Goal: Transaction & Acquisition: Purchase product/service

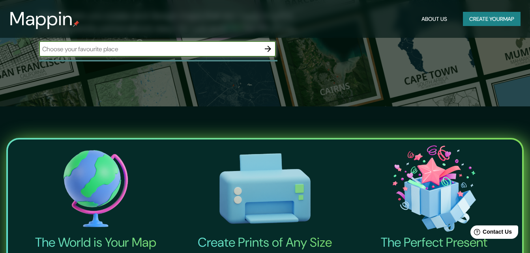
scroll to position [79, 0]
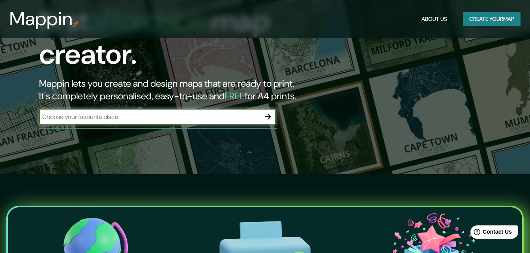
click at [218, 113] on input "text" at bounding box center [149, 117] width 221 height 9
type input "cochabamba"
click at [270, 112] on icon "button" at bounding box center [267, 116] width 9 height 9
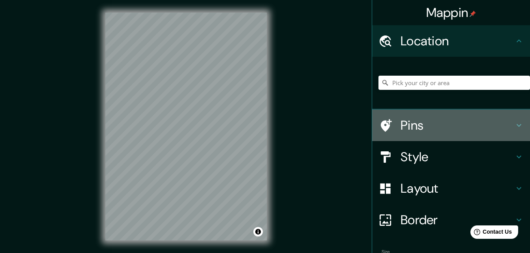
click at [488, 124] on h4 "Pins" at bounding box center [458, 126] width 114 height 16
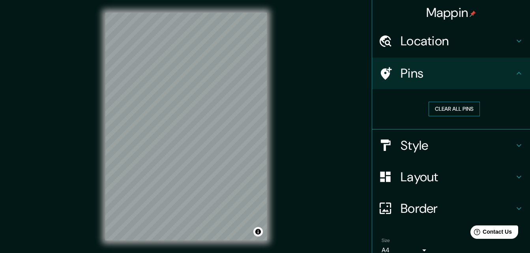
click at [460, 111] on button "Clear all pins" at bounding box center [454, 109] width 51 height 15
click at [448, 107] on button "Clear all pins" at bounding box center [454, 109] width 51 height 15
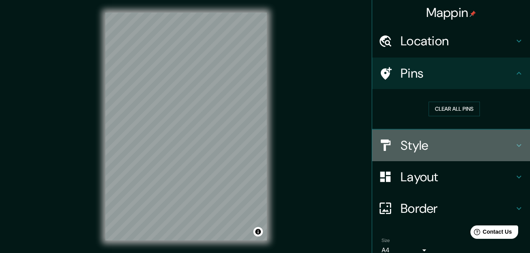
click at [481, 138] on h4 "Style" at bounding box center [458, 146] width 114 height 16
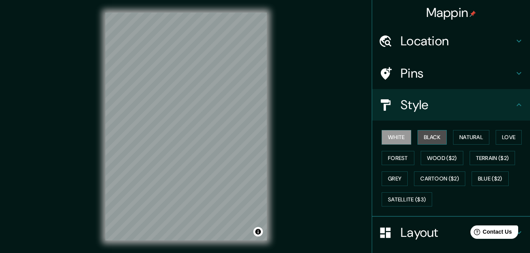
click at [418, 135] on button "Black" at bounding box center [433, 137] width 30 height 15
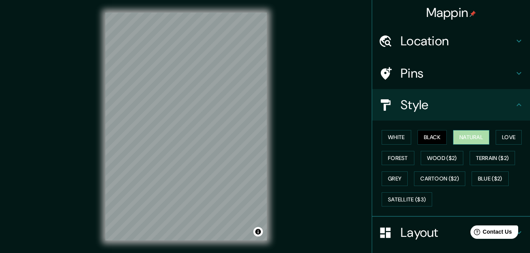
click at [462, 133] on button "Natural" at bounding box center [471, 137] width 36 height 15
click at [505, 135] on button "Love" at bounding box center [509, 137] width 26 height 15
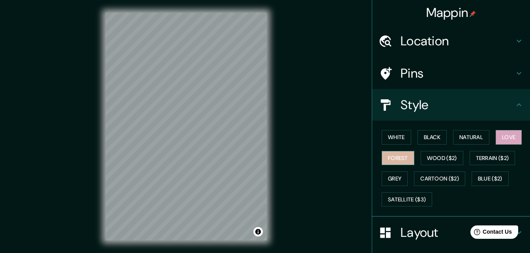
click at [389, 156] on button "Forest" at bounding box center [398, 158] width 33 height 15
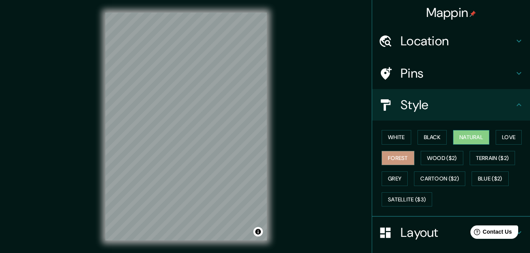
click at [473, 137] on button "Natural" at bounding box center [471, 137] width 36 height 15
click at [430, 139] on button "Black" at bounding box center [433, 137] width 30 height 15
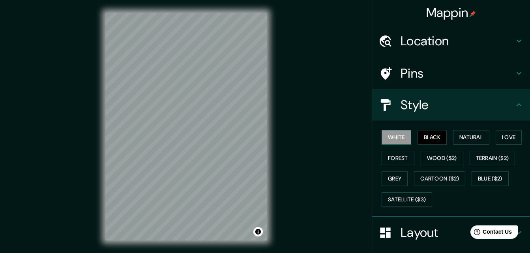
drag, startPoint x: 386, startPoint y: 136, endPoint x: 392, endPoint y: 138, distance: 6.5
click at [387, 136] on button "White" at bounding box center [397, 137] width 30 height 15
click at [472, 140] on button "Natural" at bounding box center [471, 137] width 36 height 15
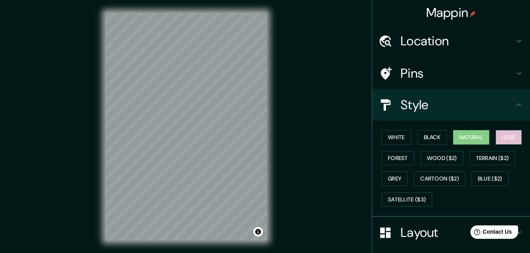
click at [505, 137] on button "Love" at bounding box center [509, 137] width 26 height 15
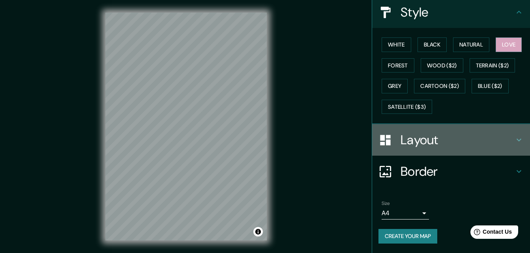
click at [440, 144] on h4 "Layout" at bounding box center [458, 140] width 114 height 16
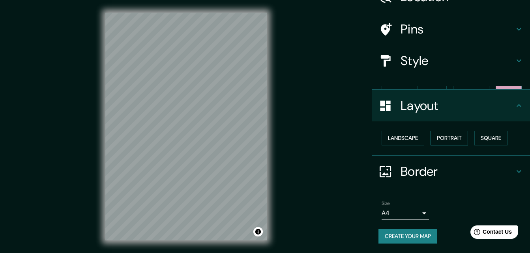
scroll to position [30, 0]
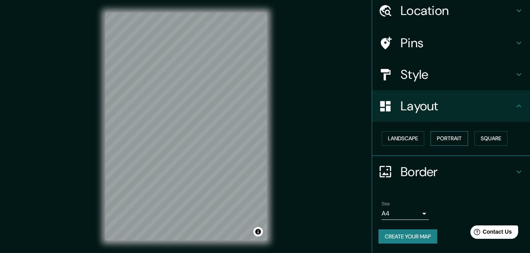
click at [431, 138] on button "Portrait" at bounding box center [450, 138] width 38 height 15
click at [484, 141] on button "Square" at bounding box center [491, 138] width 33 height 15
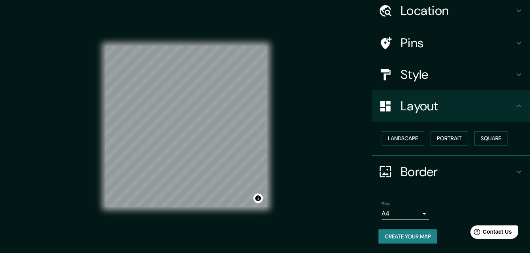
click at [412, 216] on body "Mappin Location Pins Style Layout Landscape Portrait Square Border Choose a bor…" at bounding box center [265, 126] width 530 height 253
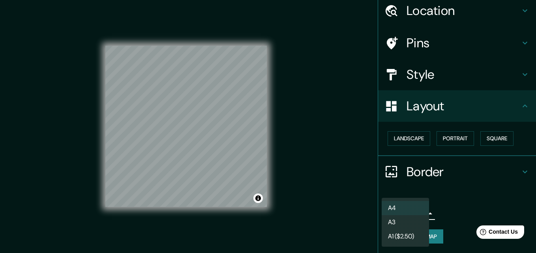
click at [406, 224] on li "A3" at bounding box center [405, 223] width 47 height 14
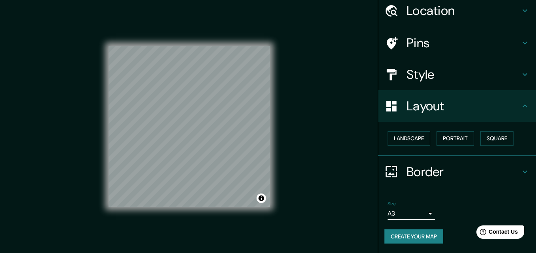
click at [403, 214] on body "Mappin Location Pins Style Layout Landscape Portrait Square Border Choose a bor…" at bounding box center [268, 126] width 536 height 253
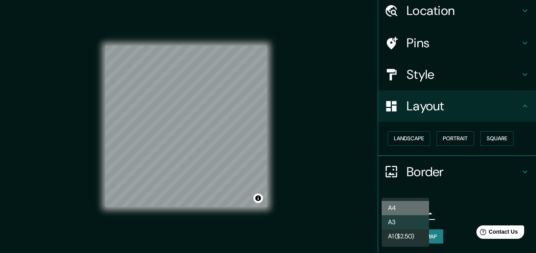
click at [403, 206] on li "A4" at bounding box center [405, 208] width 47 height 14
type input "single"
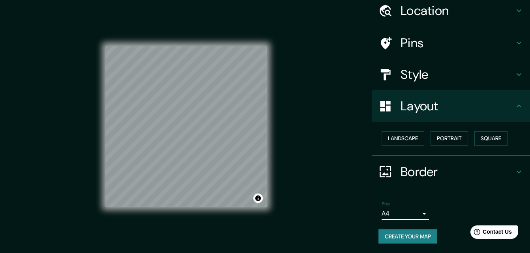
click at [404, 240] on button "Create your map" at bounding box center [408, 237] width 59 height 15
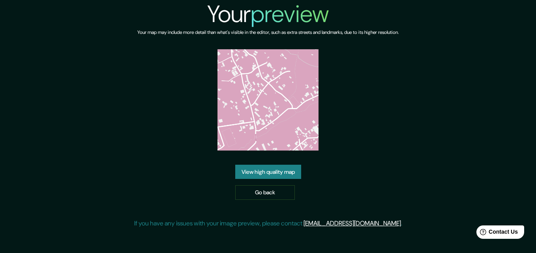
click at [257, 173] on link "View high quality map" at bounding box center [268, 172] width 66 height 15
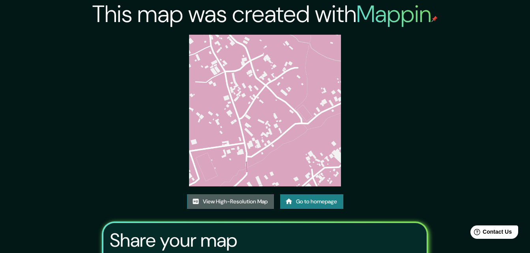
click at [235, 199] on link "View High-Resolution Map" at bounding box center [230, 202] width 87 height 15
